Goal: Task Accomplishment & Management: Use online tool/utility

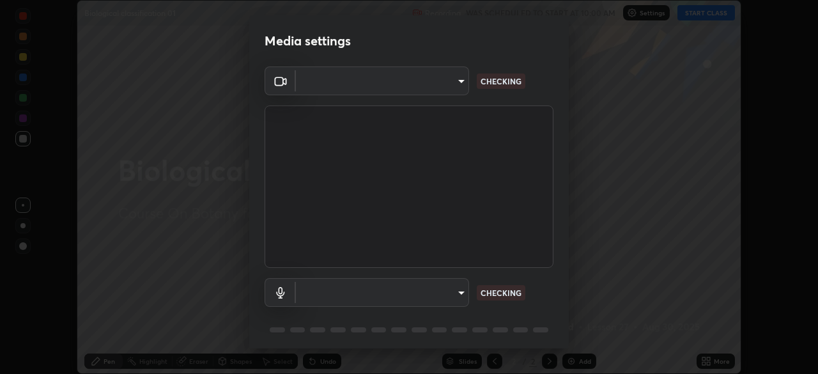
scroll to position [45, 0]
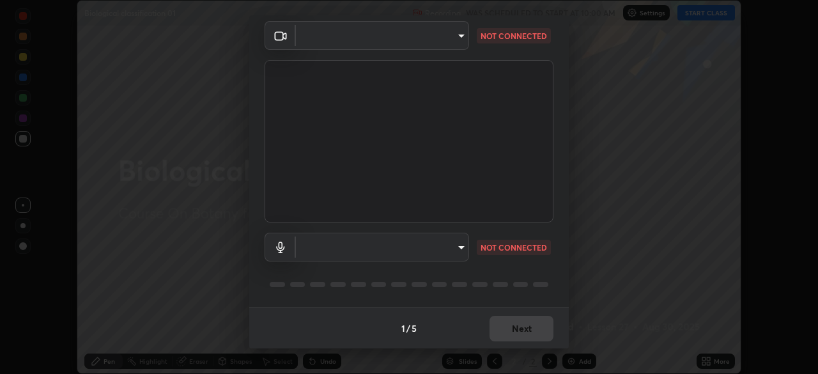
type input "f9c9e40c1fdfe5ebbc4e1433fe736b883486ebc84e0c1da292a4ca4c1bdb3432"
type input "cc6b24f64f306b83a819cfe3ad69ec83db29d8ed6e53624fa730e1126e555d50"
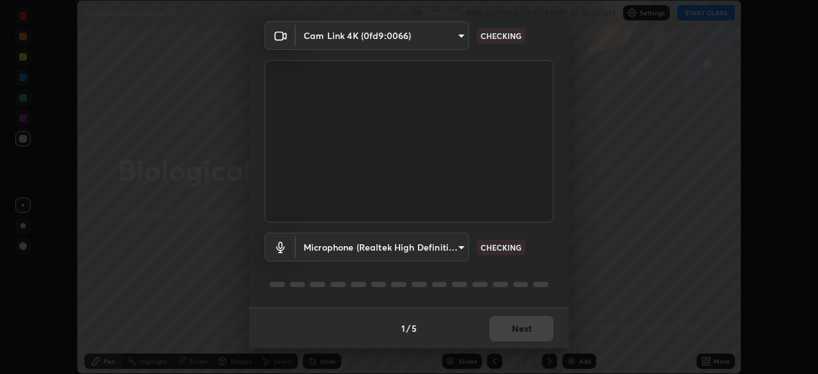
click at [519, 322] on div "1 / 5 Next" at bounding box center [409, 327] width 320 height 41
click at [508, 329] on div "1 / 5 Next" at bounding box center [409, 327] width 320 height 41
click at [513, 332] on div "1 / 5 Next" at bounding box center [409, 327] width 320 height 41
click at [518, 327] on div "1 / 5 Next" at bounding box center [409, 327] width 320 height 41
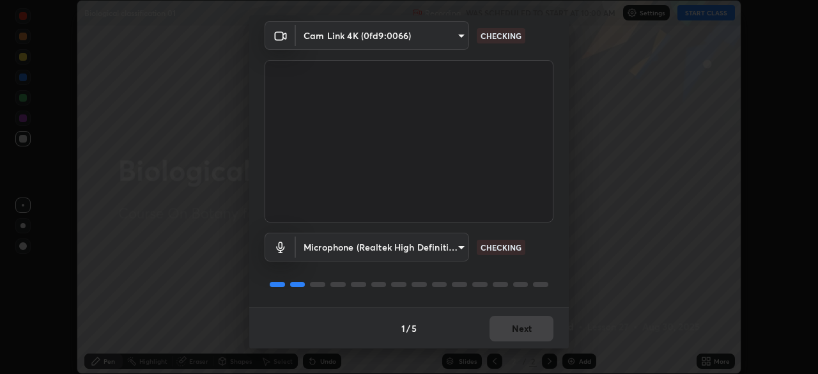
click at [518, 330] on div "1 / 5 Next" at bounding box center [409, 327] width 320 height 41
click at [519, 323] on div "1 / 5 Next" at bounding box center [409, 327] width 320 height 41
click at [518, 330] on div "1 / 5 Next" at bounding box center [409, 327] width 320 height 41
click at [517, 327] on div "1 / 5 Next" at bounding box center [409, 327] width 320 height 41
click at [520, 330] on div "1 / 5 Next" at bounding box center [409, 327] width 320 height 41
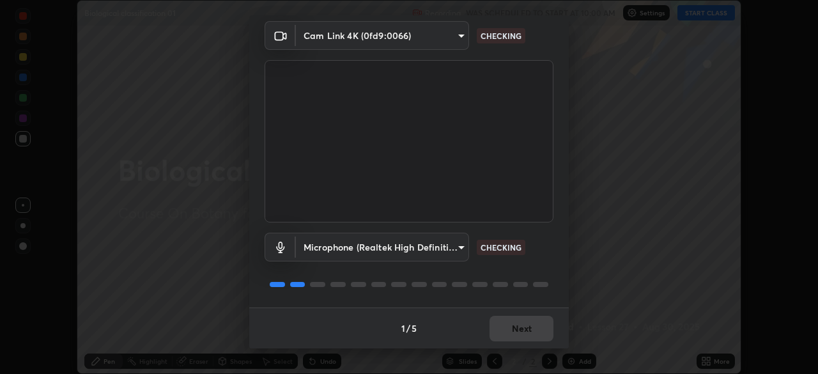
click at [520, 330] on div "1 / 5 Next" at bounding box center [409, 327] width 320 height 41
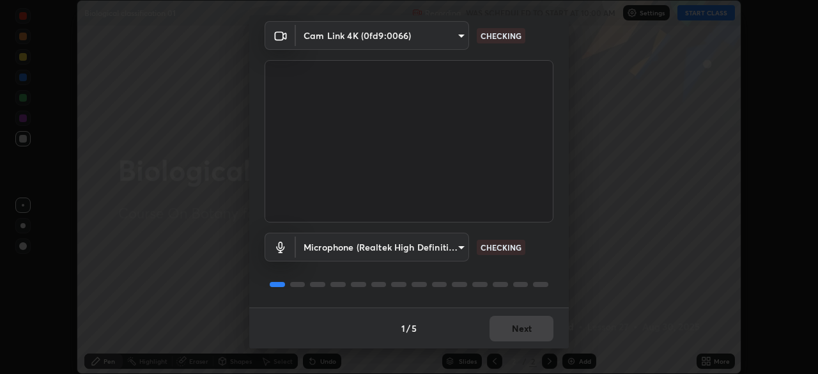
click at [522, 327] on div "1 / 5 Next" at bounding box center [409, 327] width 320 height 41
click at [530, 327] on div "1 / 5 Next" at bounding box center [409, 327] width 320 height 41
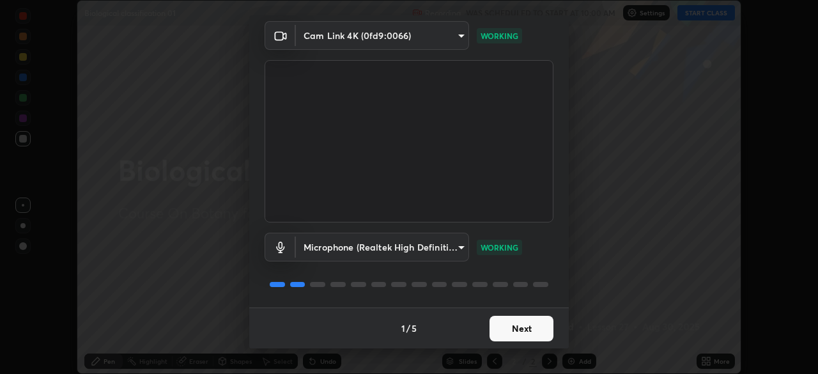
click at [530, 329] on button "Next" at bounding box center [522, 329] width 64 height 26
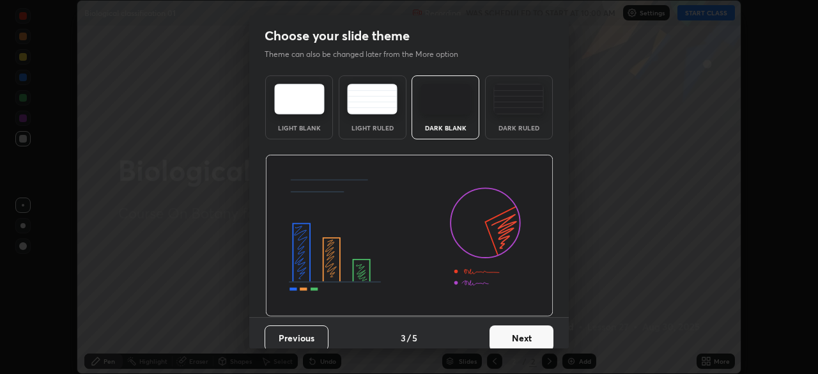
click at [534, 334] on button "Next" at bounding box center [522, 338] width 64 height 26
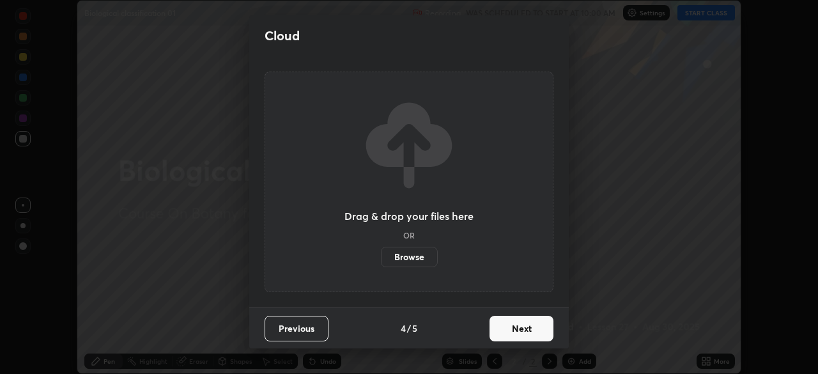
click at [531, 337] on button "Next" at bounding box center [522, 329] width 64 height 26
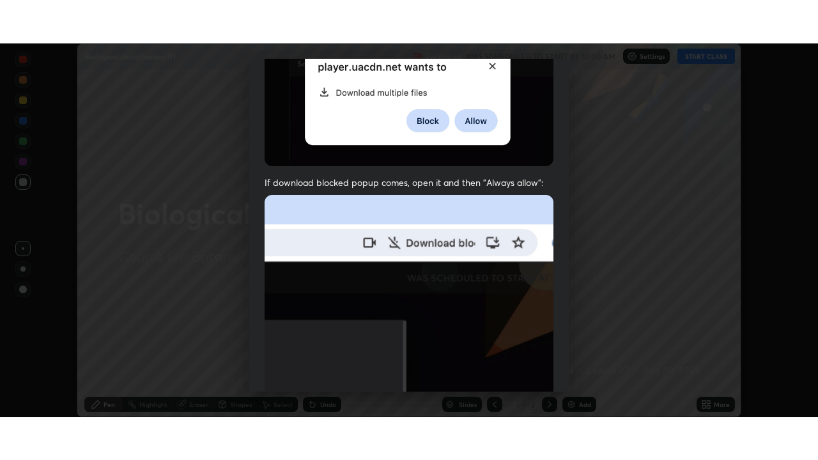
scroll to position [306, 0]
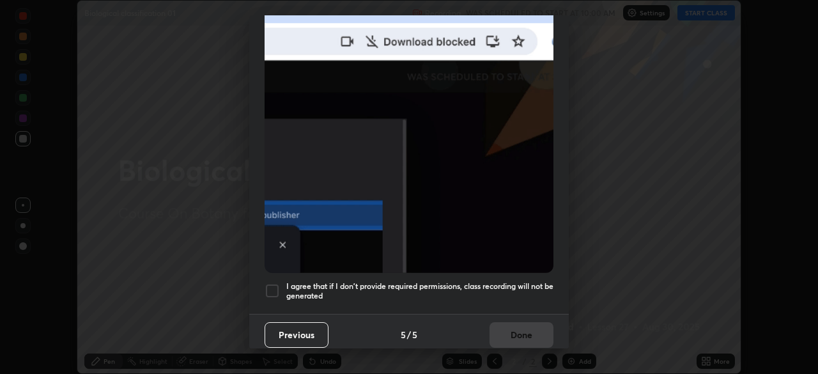
click at [277, 286] on div at bounding box center [272, 290] width 15 height 15
click at [522, 328] on button "Done" at bounding box center [522, 335] width 64 height 26
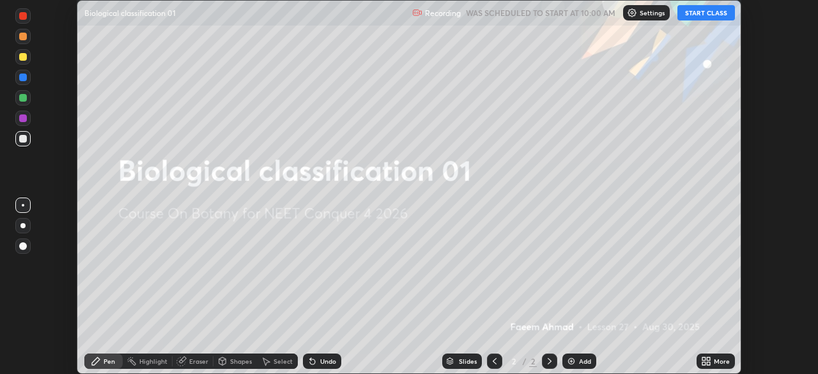
click at [713, 8] on button "START CLASS" at bounding box center [706, 12] width 58 height 15
click at [708, 359] on icon at bounding box center [708, 358] width 3 height 3
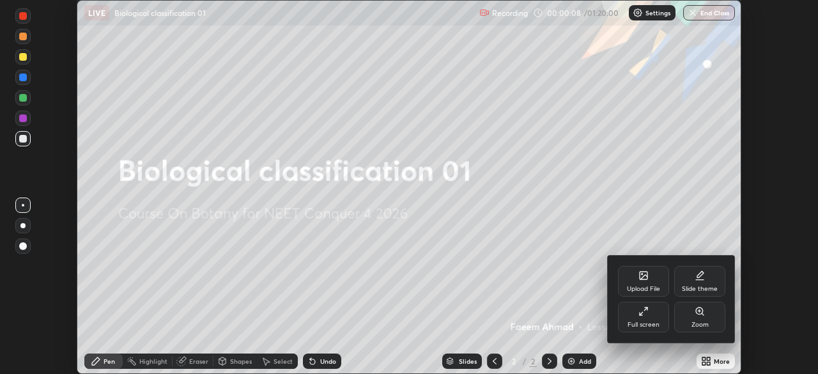
click at [640, 324] on div "Full screen" at bounding box center [644, 324] width 32 height 6
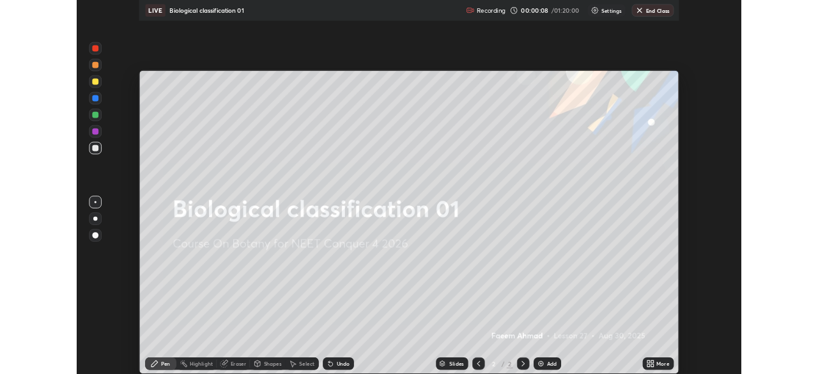
scroll to position [460, 818]
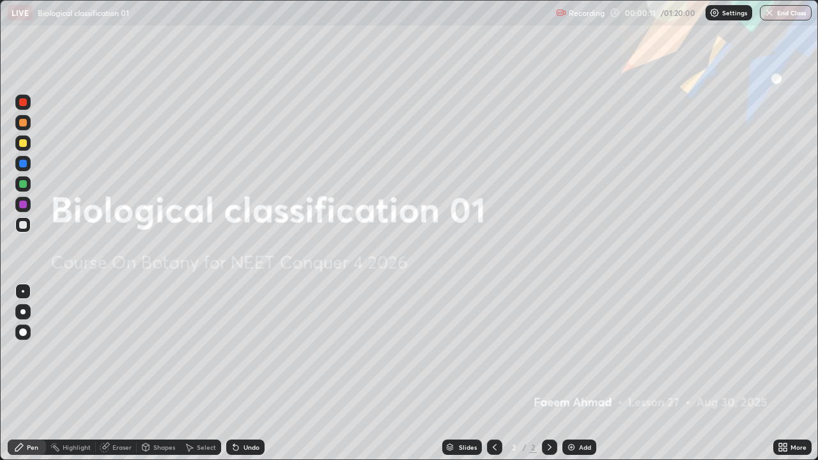
click at [547, 373] on icon at bounding box center [550, 447] width 10 height 10
click at [574, 373] on img at bounding box center [571, 447] width 10 height 10
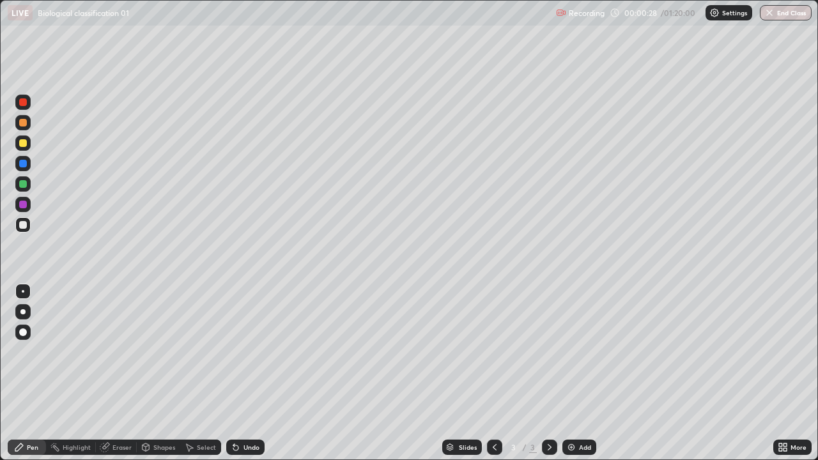
click at [24, 143] on div at bounding box center [23, 143] width 8 height 8
click at [244, 373] on div "Undo" at bounding box center [252, 447] width 16 height 6
click at [21, 309] on div at bounding box center [22, 311] width 15 height 15
click at [246, 373] on div "Undo" at bounding box center [245, 447] width 38 height 15
click at [28, 226] on div at bounding box center [22, 224] width 15 height 15
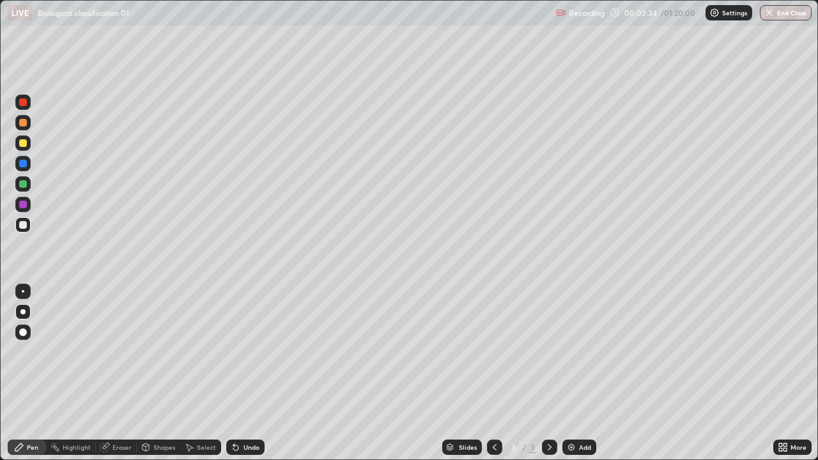
click at [249, 373] on div "Undo" at bounding box center [245, 447] width 38 height 15
click at [579, 373] on div "Add" at bounding box center [585, 447] width 12 height 6
click at [21, 144] on div at bounding box center [23, 143] width 8 height 8
click at [244, 373] on div "Undo" at bounding box center [252, 447] width 16 height 6
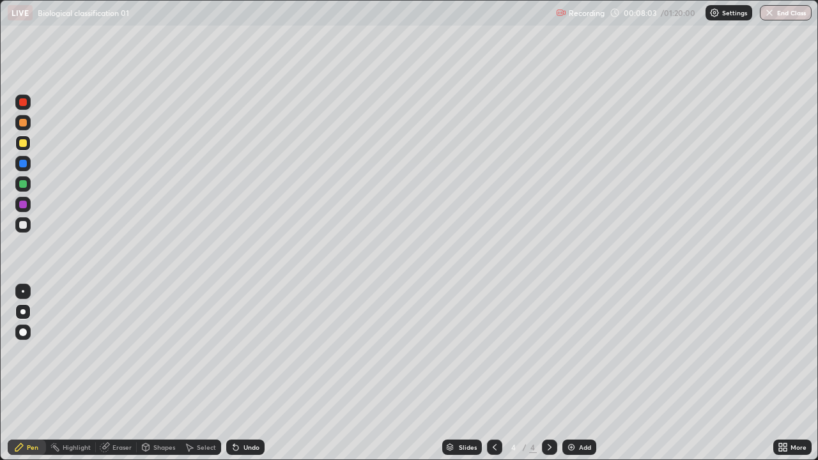
click at [244, 373] on div "Undo" at bounding box center [252, 447] width 16 height 6
click at [28, 227] on div at bounding box center [22, 224] width 15 height 15
click at [257, 373] on div "Undo" at bounding box center [252, 447] width 16 height 6
click at [256, 373] on div "Undo" at bounding box center [252, 447] width 16 height 6
click at [573, 373] on img at bounding box center [571, 447] width 10 height 10
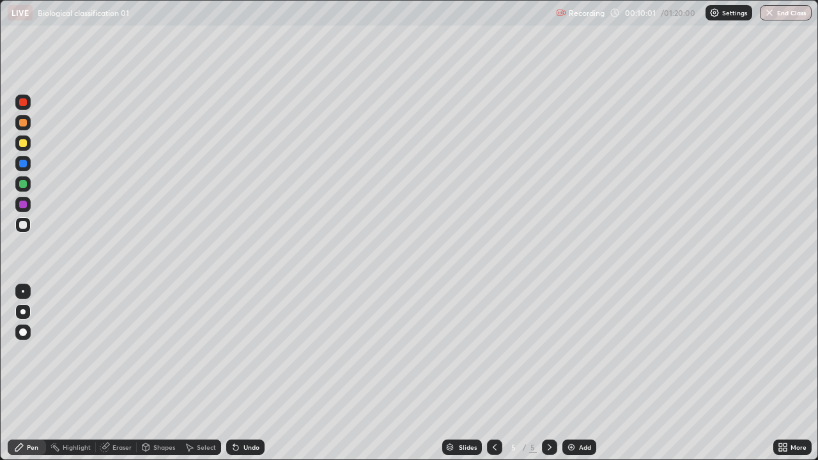
click at [22, 146] on div at bounding box center [23, 143] width 8 height 8
click at [493, 373] on icon at bounding box center [495, 447] width 10 height 10
click at [548, 373] on icon at bounding box center [550, 447] width 10 height 10
click at [26, 225] on div at bounding box center [23, 225] width 8 height 8
click at [23, 144] on div at bounding box center [23, 143] width 8 height 8
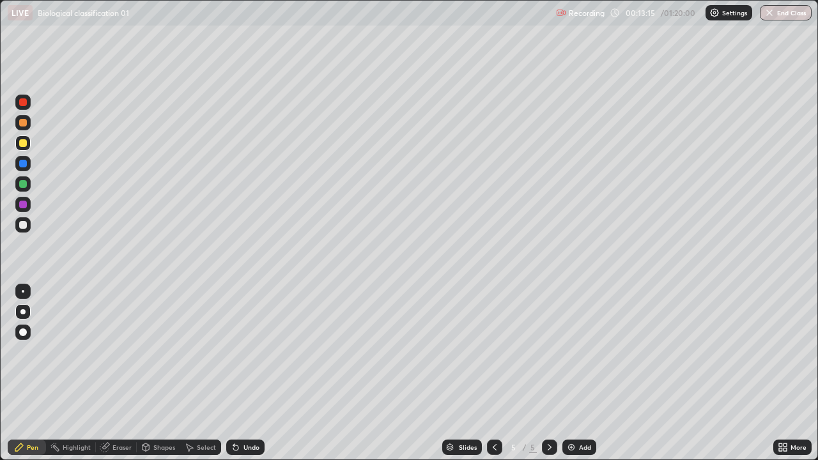
click at [23, 291] on div at bounding box center [23, 291] width 3 height 3
click at [172, 373] on div "Shapes" at bounding box center [158, 448] width 43 height 26
click at [204, 373] on div "Select" at bounding box center [200, 448] width 41 height 26
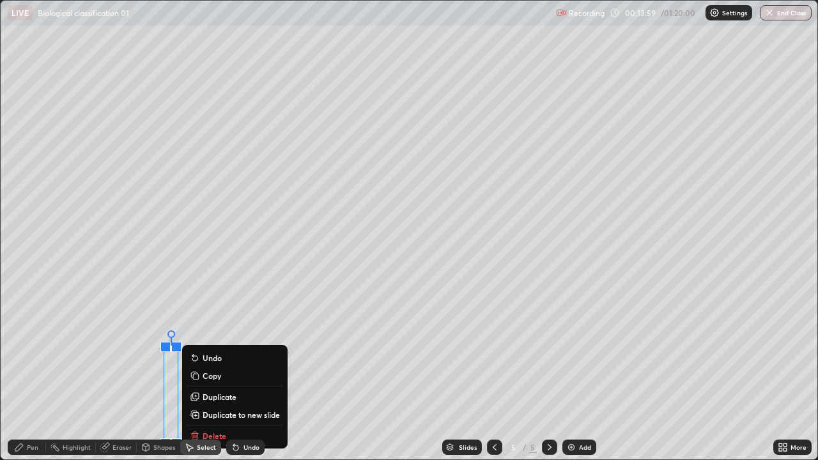
click at [34, 373] on div "Pen" at bounding box center [33, 447] width 12 height 6
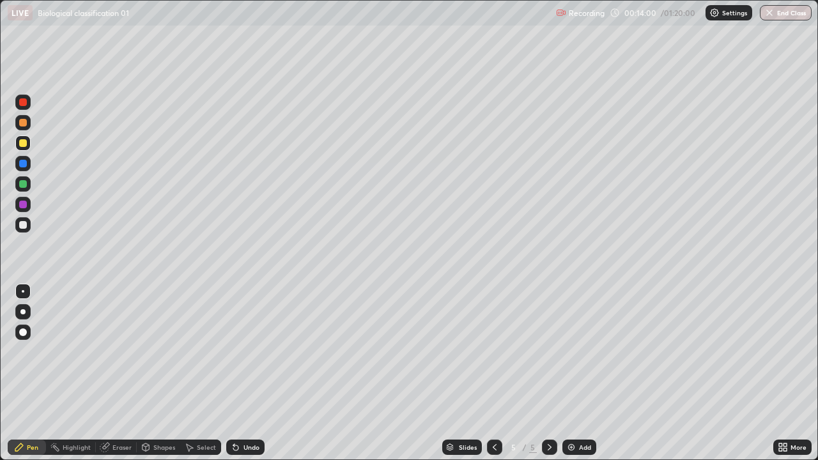
click at [175, 373] on div "Shapes" at bounding box center [158, 448] width 43 height 26
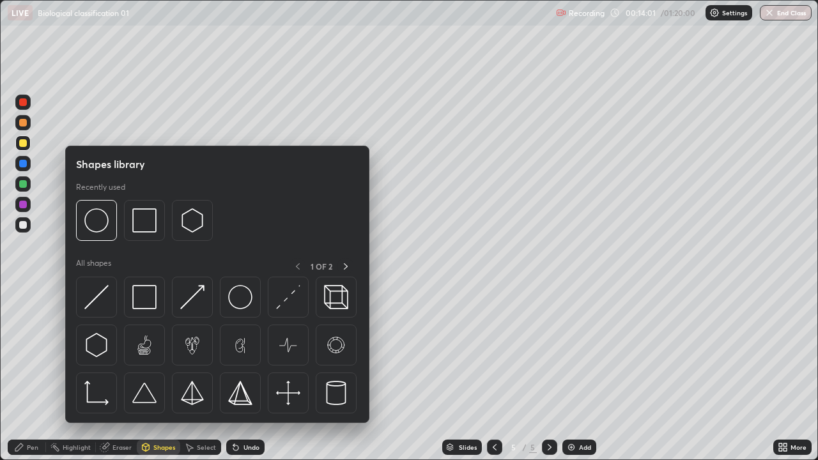
click at [189, 373] on div "Shapes library Recently used All shapes 1 OF 2" at bounding box center [217, 284] width 304 height 277
click at [30, 373] on div "Pen" at bounding box center [33, 447] width 12 height 6
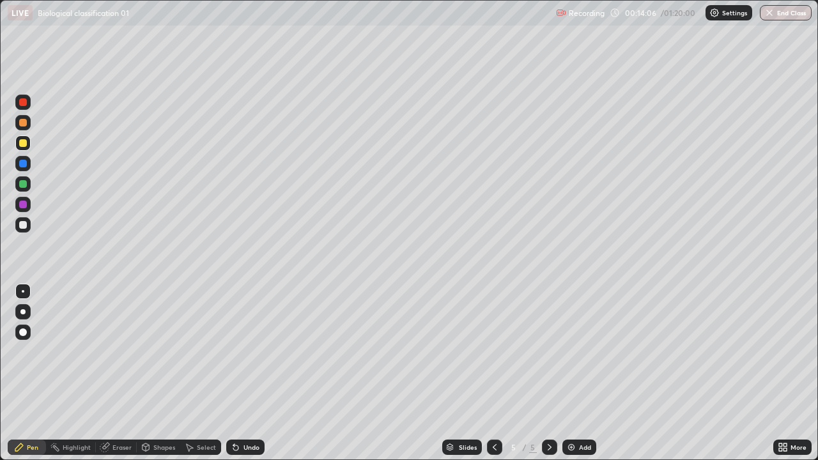
click at [183, 373] on div "Select" at bounding box center [200, 448] width 41 height 26
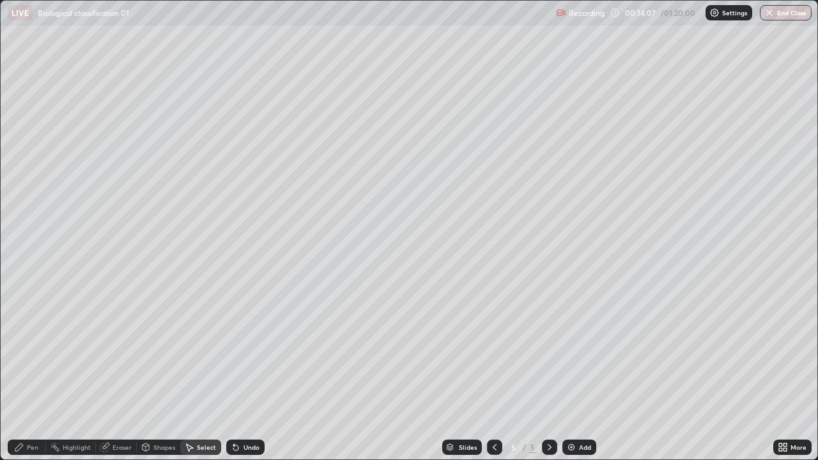
click at [27, 373] on div "Pen" at bounding box center [27, 447] width 38 height 15
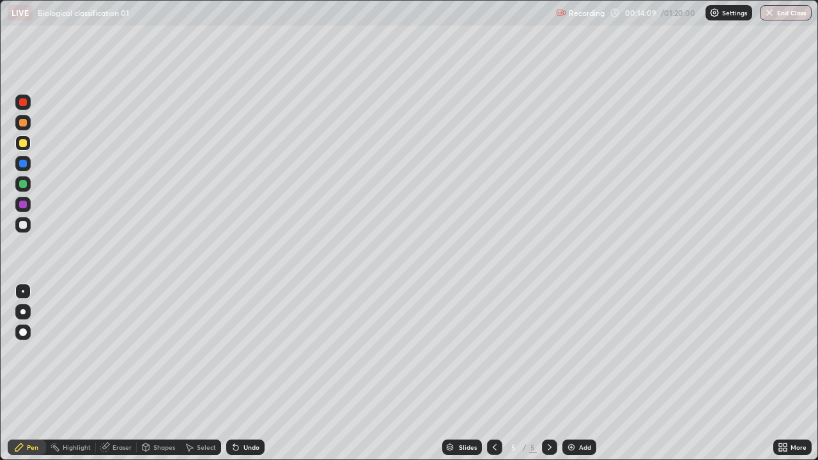
click at [184, 373] on div "Select" at bounding box center [200, 447] width 41 height 15
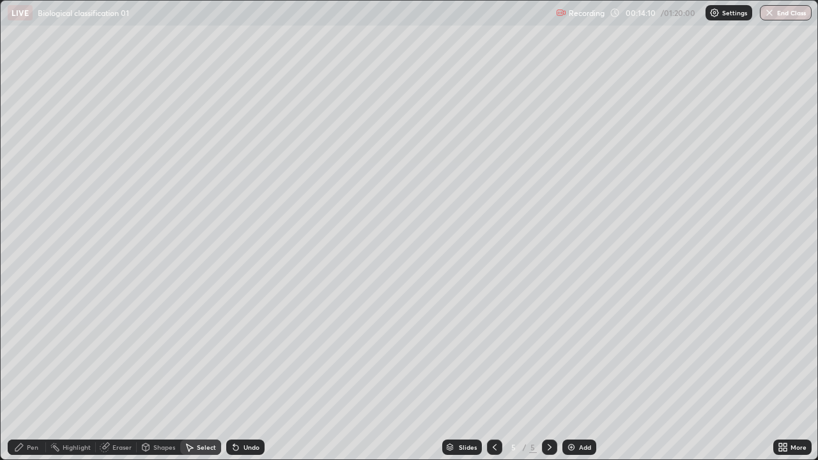
click at [31, 373] on div "Pen" at bounding box center [33, 447] width 12 height 6
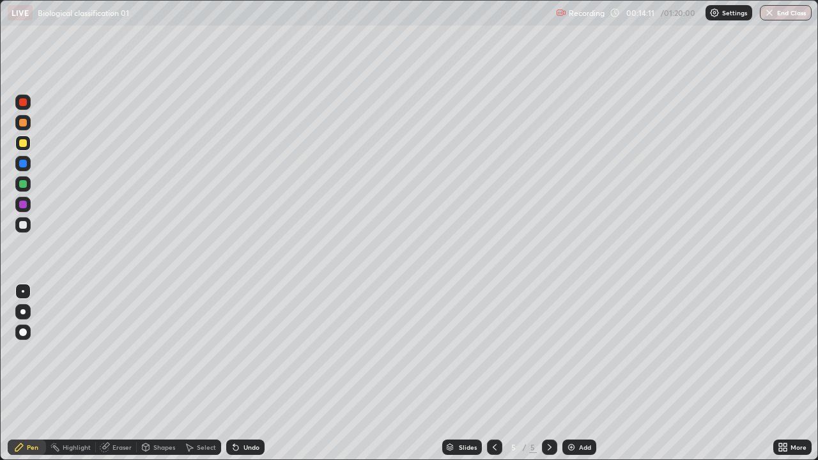
click at [186, 373] on div "Select" at bounding box center [200, 448] width 41 height 26
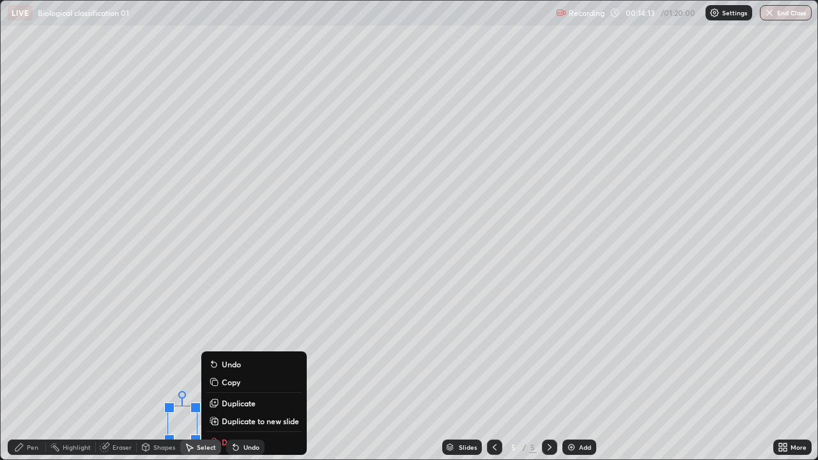
click at [33, 373] on div "Pen" at bounding box center [33, 447] width 12 height 6
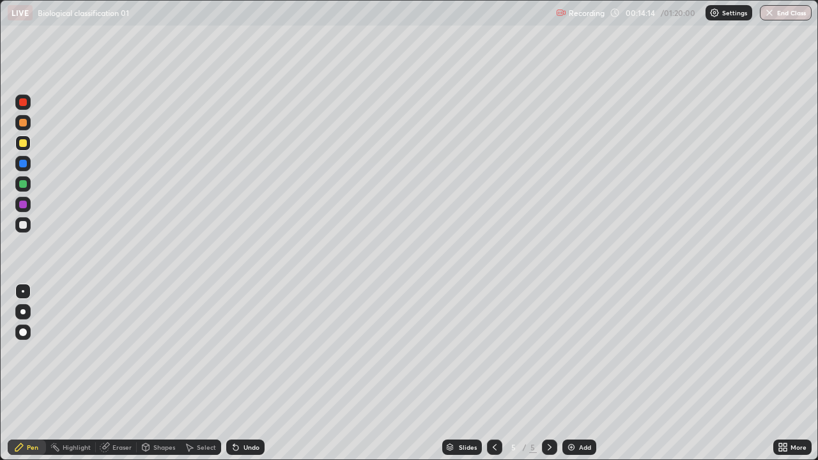
click at [186, 373] on div "Select" at bounding box center [200, 448] width 41 height 26
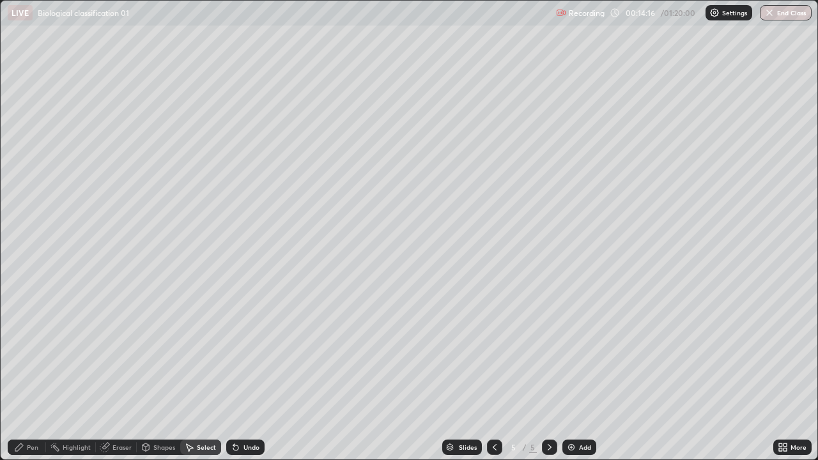
click at [34, 373] on div "Pen" at bounding box center [33, 447] width 12 height 6
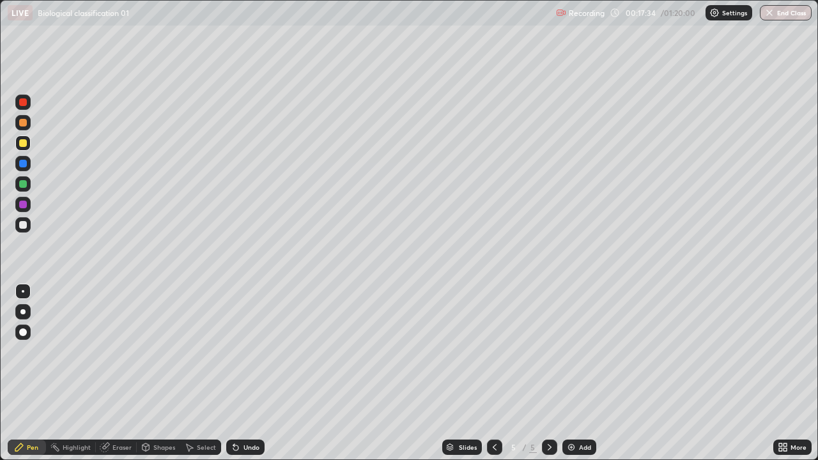
click at [575, 373] on img at bounding box center [571, 447] width 10 height 10
click at [22, 311] on div at bounding box center [22, 311] width 5 height 5
click at [240, 373] on div "Undo" at bounding box center [245, 447] width 38 height 15
click at [24, 225] on div at bounding box center [23, 225] width 8 height 8
click at [579, 373] on div "Add" at bounding box center [585, 447] width 12 height 6
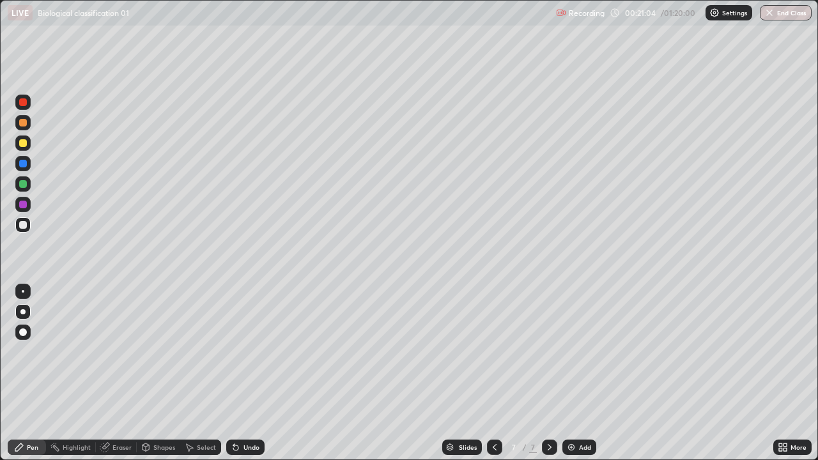
click at [25, 139] on div at bounding box center [23, 143] width 8 height 8
click at [238, 373] on icon at bounding box center [236, 447] width 10 height 10
click at [24, 225] on div at bounding box center [23, 225] width 8 height 8
click at [258, 373] on div "Undo" at bounding box center [252, 447] width 16 height 6
click at [255, 373] on div "Undo" at bounding box center [252, 447] width 16 height 6
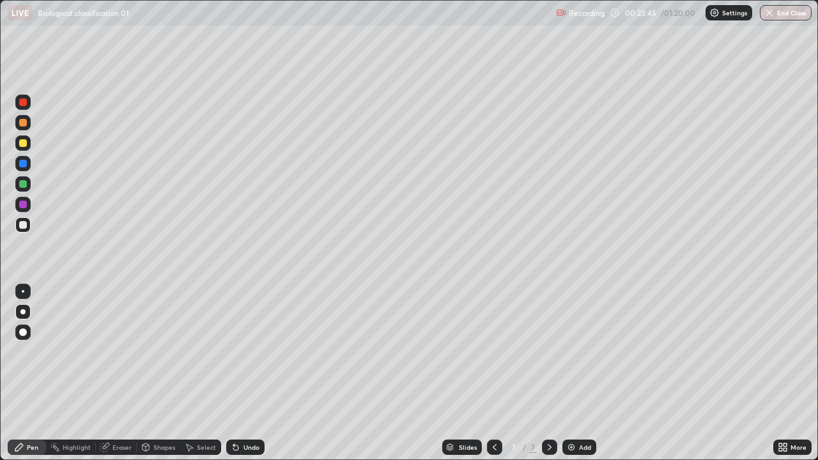
click at [488, 373] on div at bounding box center [494, 447] width 15 height 15
click at [495, 373] on icon at bounding box center [495, 447] width 10 height 10
click at [548, 373] on icon at bounding box center [550, 447] width 10 height 10
click at [542, 373] on div at bounding box center [549, 447] width 15 height 15
click at [547, 373] on icon at bounding box center [550, 447] width 10 height 10
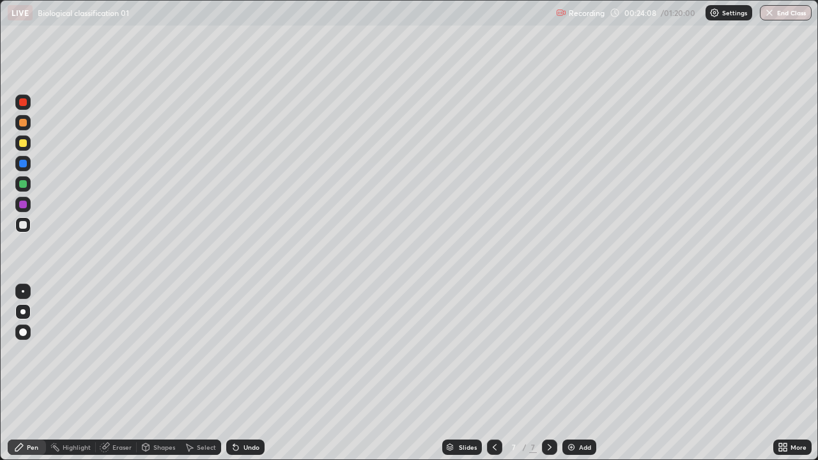
click at [568, 373] on img at bounding box center [571, 447] width 10 height 10
click at [26, 142] on div at bounding box center [23, 143] width 8 height 8
click at [29, 226] on div at bounding box center [22, 224] width 15 height 15
click at [591, 373] on div "Add" at bounding box center [579, 447] width 34 height 15
click at [24, 146] on div at bounding box center [23, 143] width 8 height 8
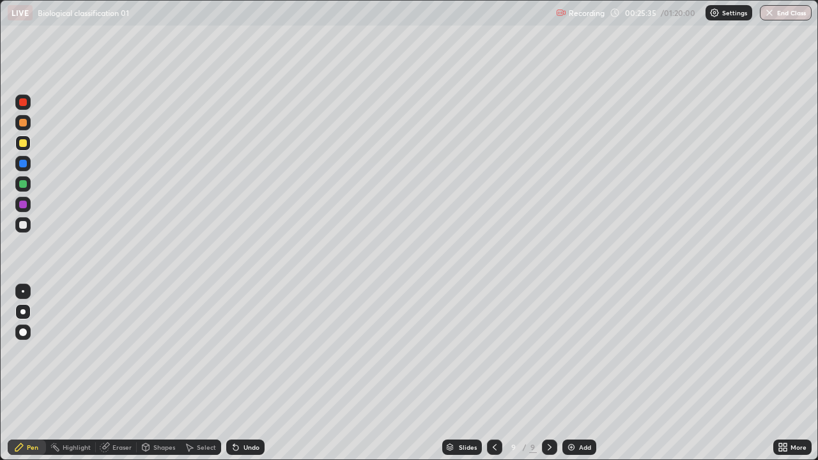
click at [493, 373] on icon at bounding box center [495, 447] width 4 height 6
click at [548, 373] on icon at bounding box center [550, 447] width 10 height 10
click at [29, 226] on div at bounding box center [22, 224] width 15 height 15
click at [785, 373] on div "More" at bounding box center [792, 447] width 38 height 15
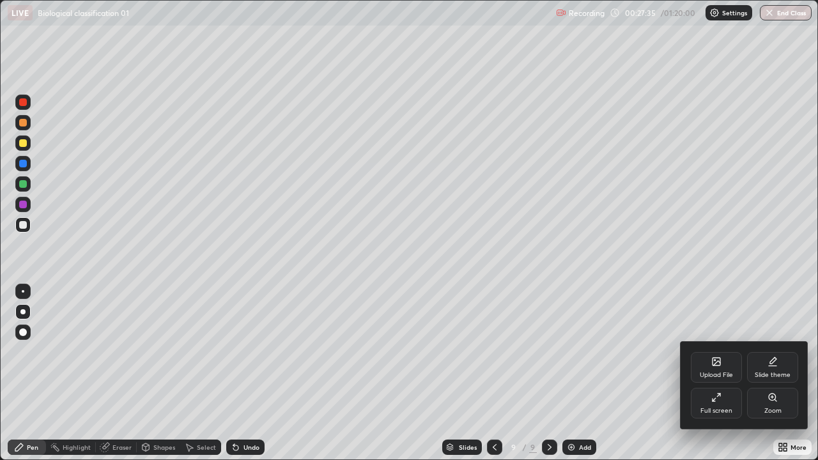
click at [704, 373] on div "Full screen" at bounding box center [716, 403] width 51 height 31
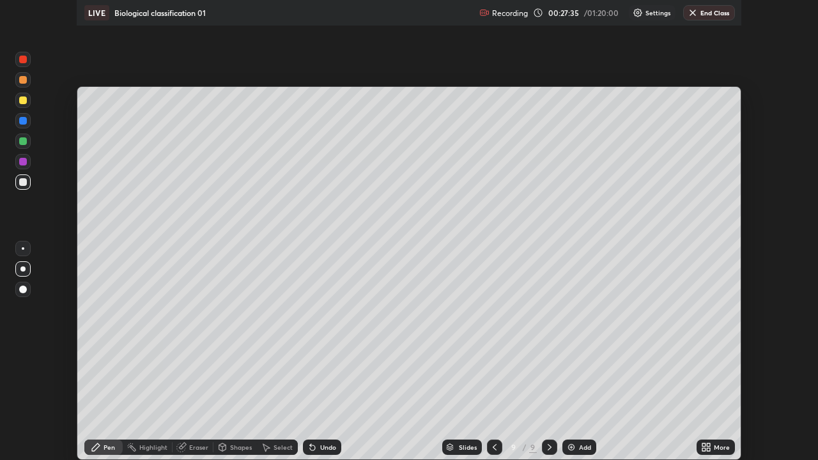
scroll to position [63539, 63095]
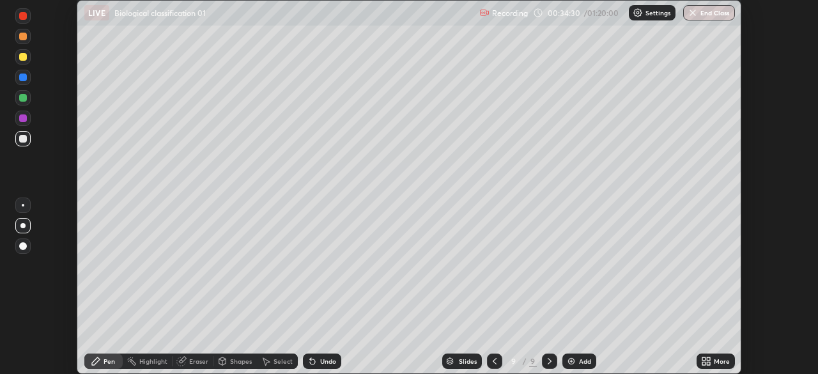
click at [707, 362] on icon at bounding box center [708, 363] width 3 height 3
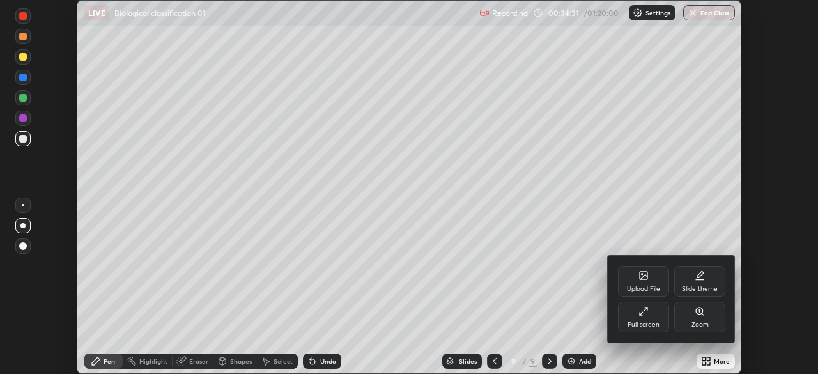
click at [646, 311] on icon at bounding box center [643, 311] width 10 height 10
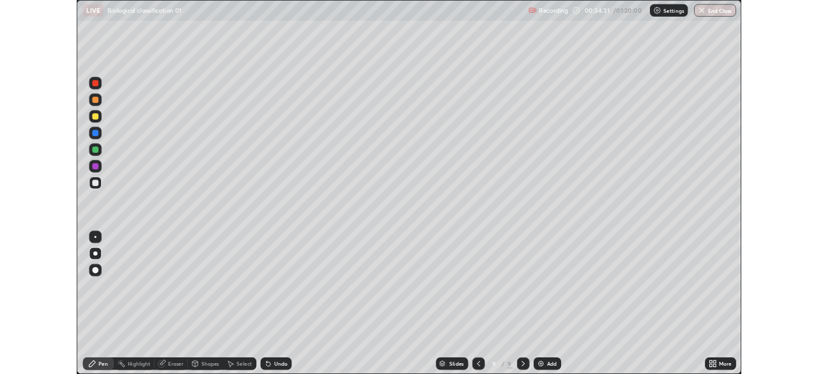
scroll to position [460, 818]
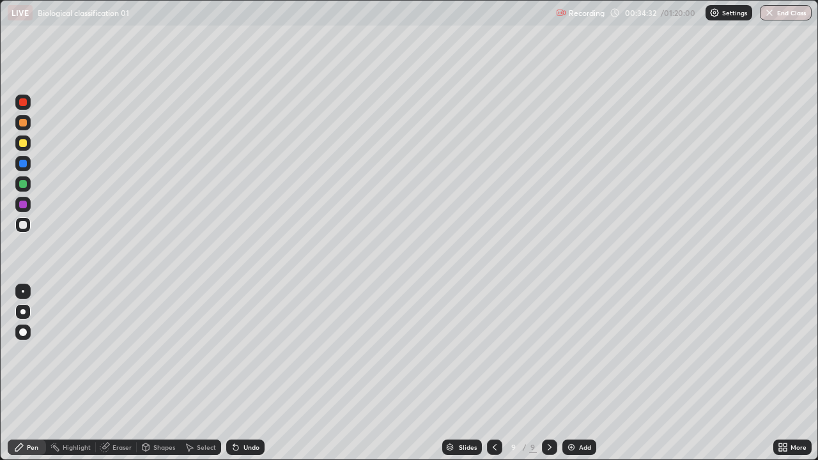
click at [574, 373] on img at bounding box center [571, 447] width 10 height 10
click at [25, 144] on div at bounding box center [23, 143] width 8 height 8
click at [25, 228] on div at bounding box center [23, 225] width 8 height 8
click at [576, 373] on div "Add" at bounding box center [579, 447] width 34 height 15
click at [255, 373] on div "Undo" at bounding box center [245, 447] width 38 height 15
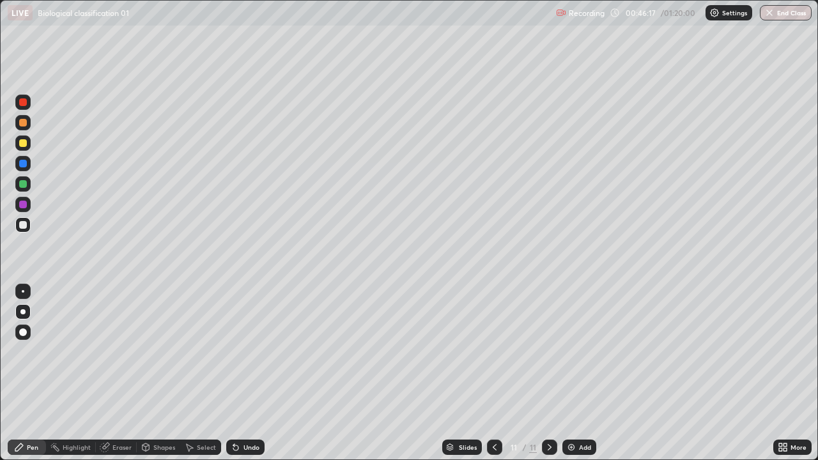
click at [571, 373] on img at bounding box center [571, 447] width 10 height 10
click at [24, 142] on div at bounding box center [23, 143] width 8 height 8
click at [258, 373] on div "Undo" at bounding box center [245, 447] width 38 height 15
click at [579, 373] on div "Add" at bounding box center [585, 447] width 12 height 6
click at [25, 221] on div at bounding box center [23, 225] width 8 height 8
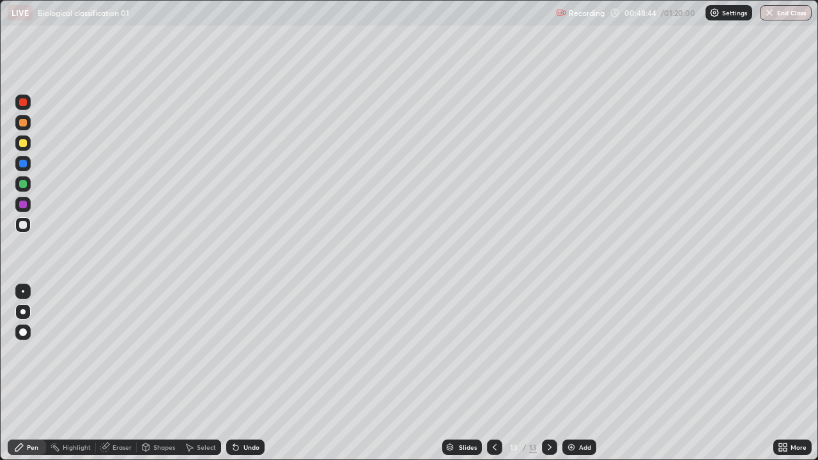
click at [233, 373] on icon at bounding box center [233, 444] width 1 height 1
click at [255, 373] on div "Undo" at bounding box center [245, 447] width 38 height 15
click at [239, 373] on div "Undo" at bounding box center [245, 447] width 38 height 15
click at [256, 373] on div "Undo" at bounding box center [245, 447] width 38 height 15
click at [251, 373] on div "Undo" at bounding box center [252, 447] width 16 height 6
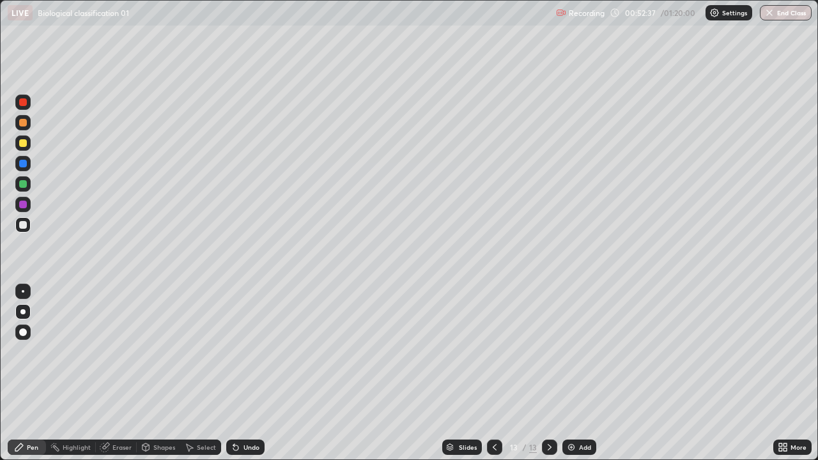
click at [574, 373] on img at bounding box center [571, 447] width 10 height 10
click at [26, 144] on div at bounding box center [23, 143] width 8 height 8
click at [252, 373] on div "Undo" at bounding box center [252, 447] width 16 height 6
click at [244, 373] on div "Undo" at bounding box center [252, 447] width 16 height 6
click at [24, 225] on div at bounding box center [23, 225] width 8 height 8
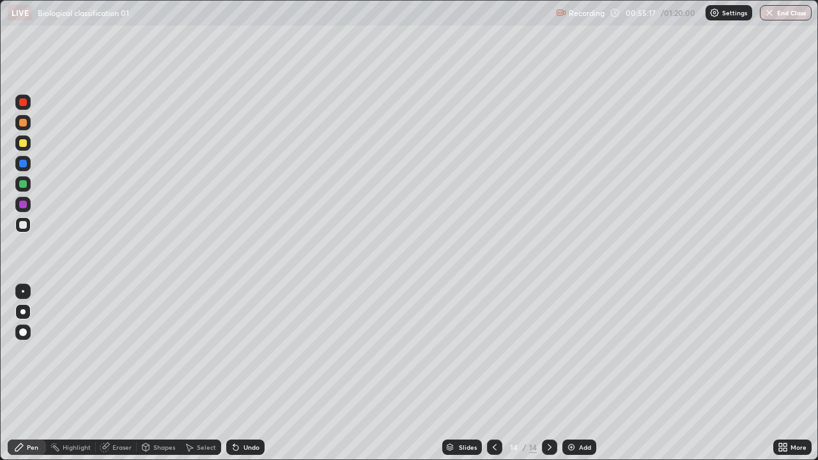
click at [246, 373] on div "Undo" at bounding box center [252, 447] width 16 height 6
click at [253, 373] on div "Undo" at bounding box center [252, 447] width 16 height 6
click at [571, 373] on img at bounding box center [571, 447] width 10 height 10
click at [576, 373] on div "Add" at bounding box center [579, 447] width 34 height 15
click at [26, 142] on div at bounding box center [23, 143] width 8 height 8
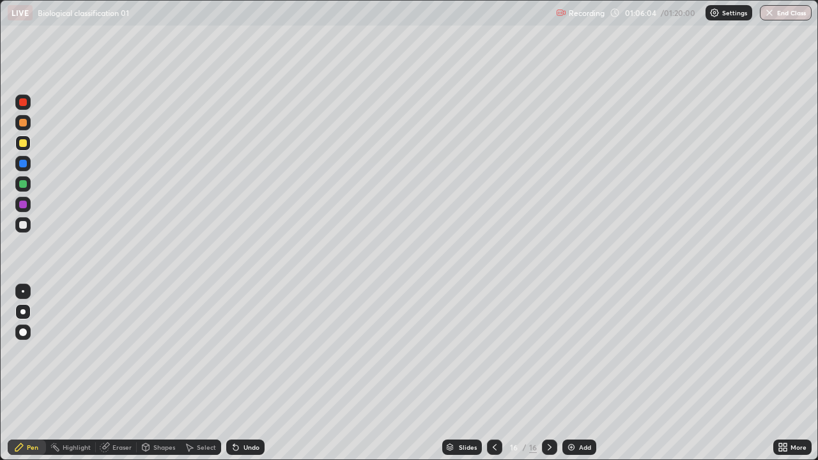
click at [247, 373] on div "Undo" at bounding box center [252, 447] width 16 height 6
click at [249, 373] on div "Undo" at bounding box center [252, 447] width 16 height 6
click at [24, 225] on div at bounding box center [23, 225] width 8 height 8
click at [250, 373] on div "Undo" at bounding box center [252, 447] width 16 height 6
click at [251, 373] on div "Undo" at bounding box center [245, 447] width 38 height 15
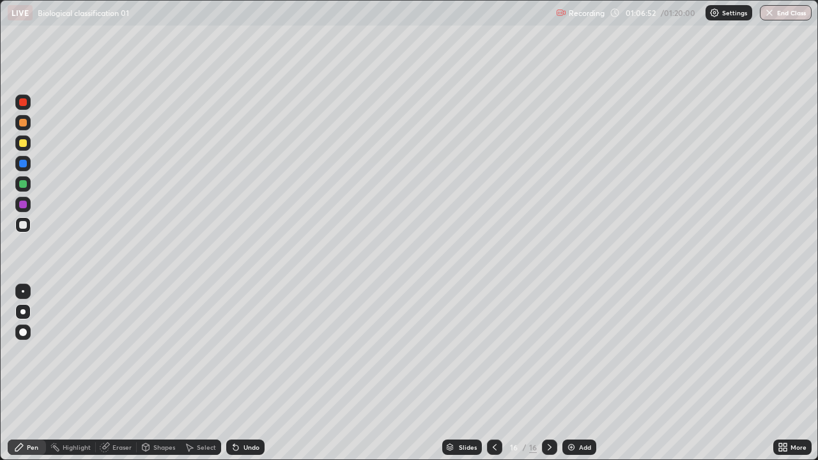
click at [29, 144] on div at bounding box center [22, 142] width 15 height 15
click at [28, 223] on div at bounding box center [22, 224] width 15 height 15
click at [247, 373] on div "Undo" at bounding box center [252, 447] width 16 height 6
click at [22, 141] on div at bounding box center [23, 143] width 8 height 8
click at [249, 373] on div "Undo" at bounding box center [252, 447] width 16 height 6
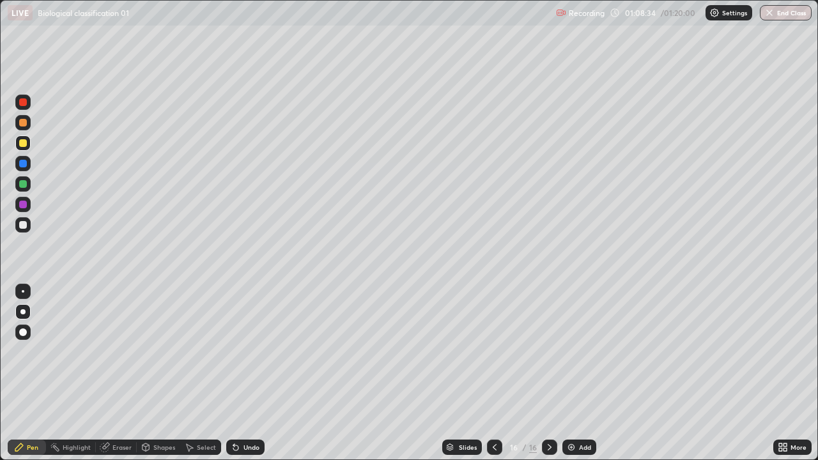
click at [249, 373] on div "Undo" at bounding box center [252, 447] width 16 height 6
click at [252, 373] on div "Undo" at bounding box center [252, 447] width 16 height 6
click at [24, 222] on div at bounding box center [23, 225] width 8 height 8
click at [26, 144] on div at bounding box center [23, 143] width 8 height 8
click at [25, 222] on div at bounding box center [23, 225] width 8 height 8
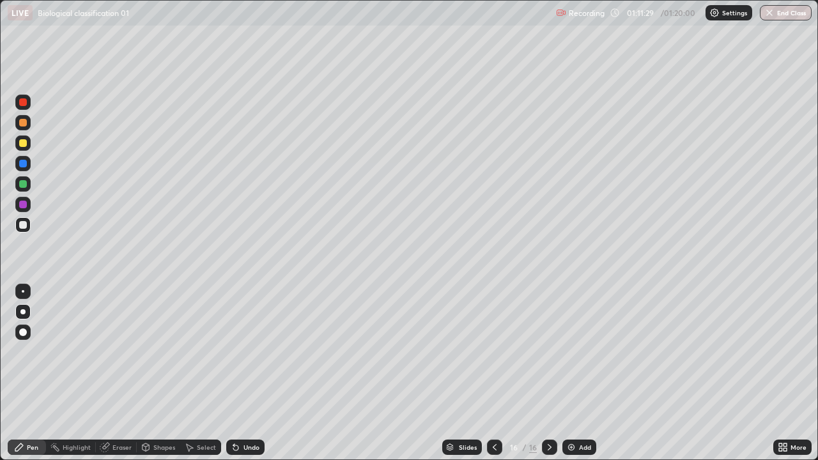
click at [788, 13] on button "End Class" at bounding box center [786, 12] width 52 height 15
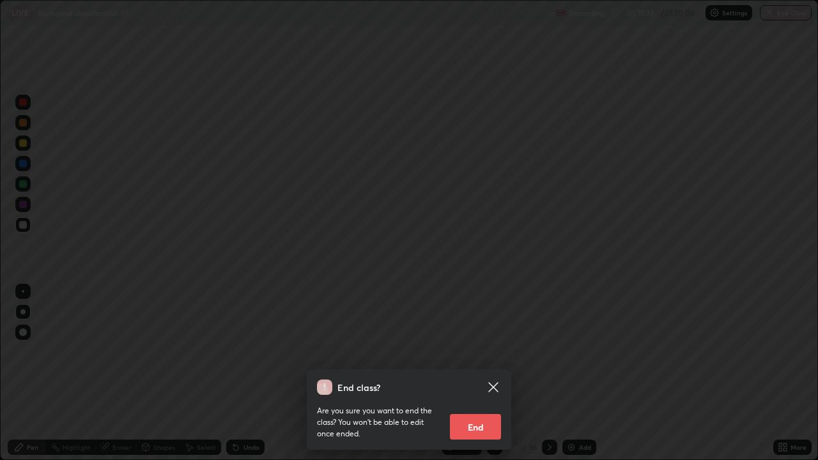
click at [215, 373] on div "End class? Are you sure you want to end the class? You won’t be able to edit on…" at bounding box center [409, 230] width 818 height 460
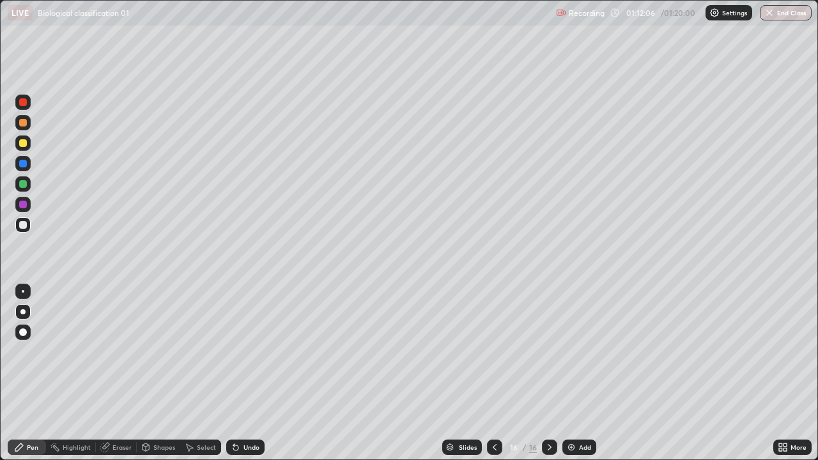
click at [782, 12] on button "End Class" at bounding box center [786, 12] width 52 height 15
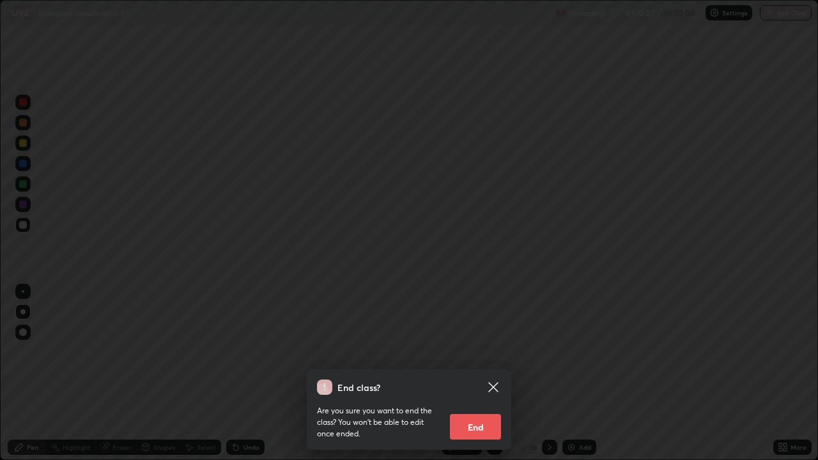
click at [481, 373] on button "End" at bounding box center [475, 427] width 51 height 26
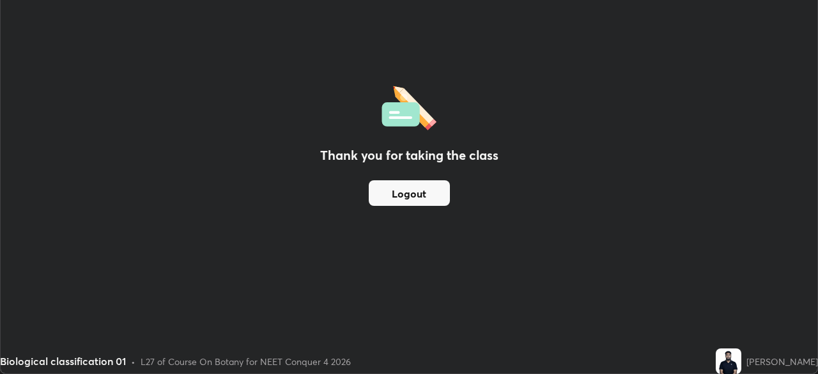
scroll to position [63539, 63095]
